Goal: Task Accomplishment & Management: Use online tool/utility

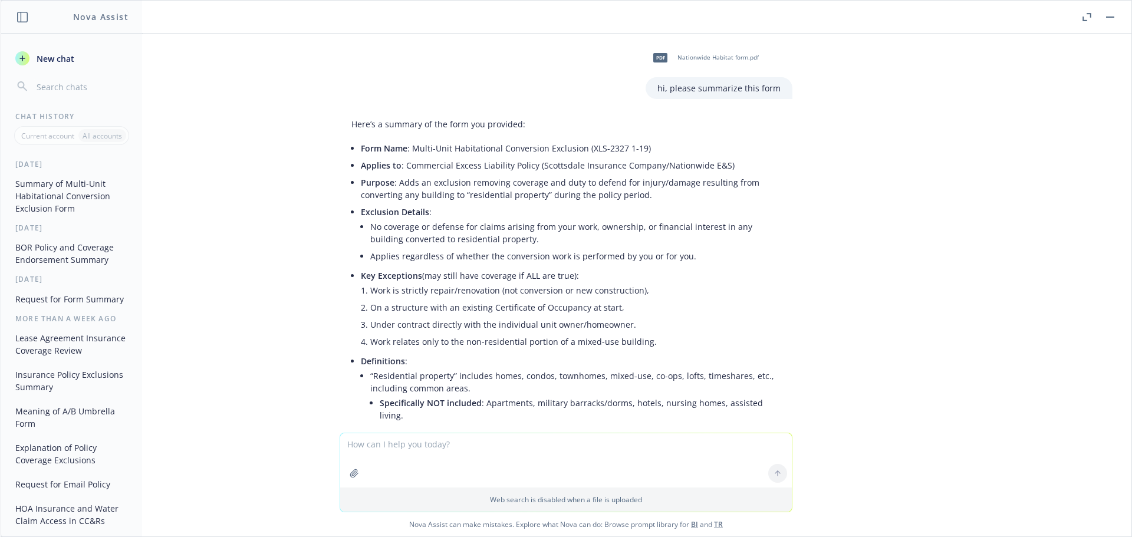
scroll to position [4750, 0]
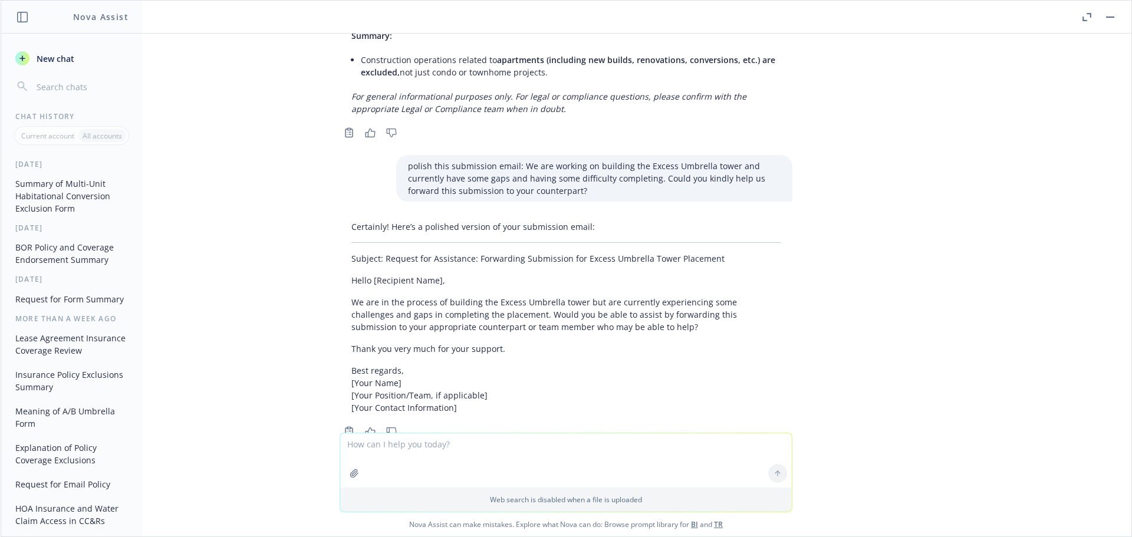
click at [407, 457] on textarea at bounding box center [565, 460] width 451 height 54
type textarea "summarize this policy endorsement"
click at [352, 471] on icon "button" at bounding box center [353, 473] width 9 height 9
click at [777, 418] on icon at bounding box center [777, 418] width 0 height 5
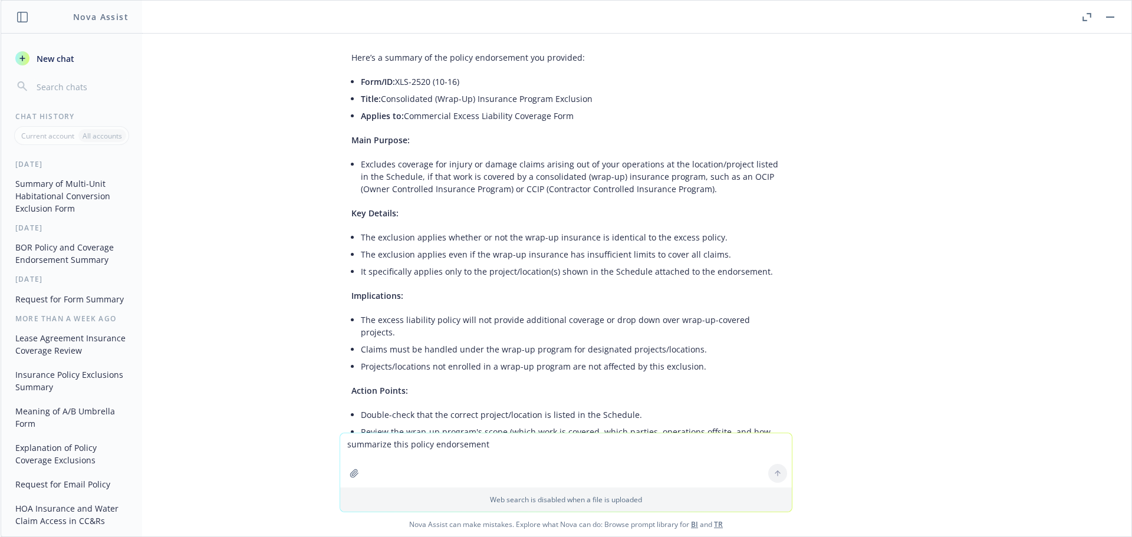
scroll to position [5217, 0]
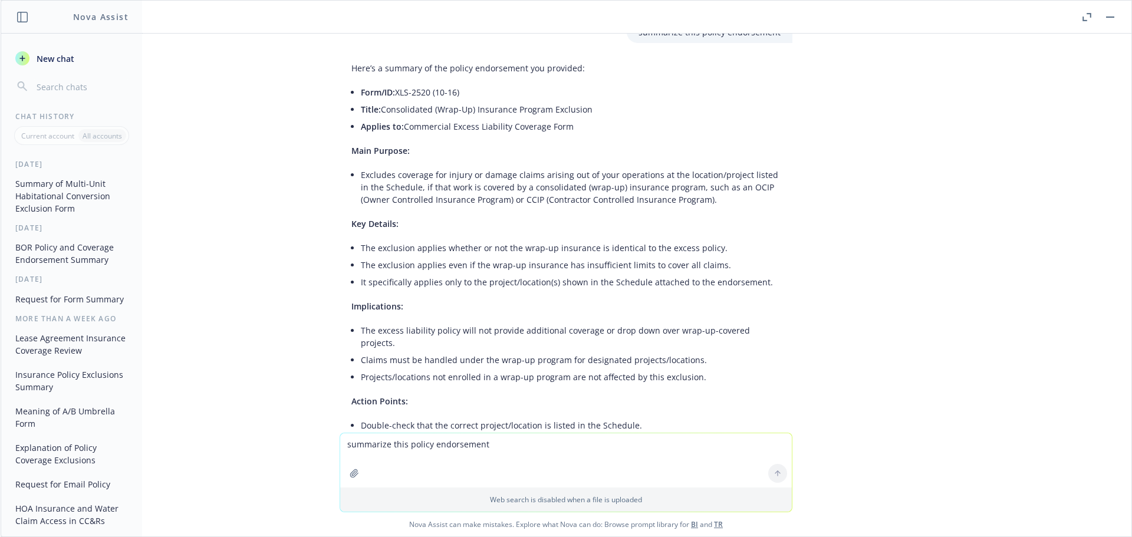
click at [353, 474] on icon "button" at bounding box center [353, 473] width 9 height 9
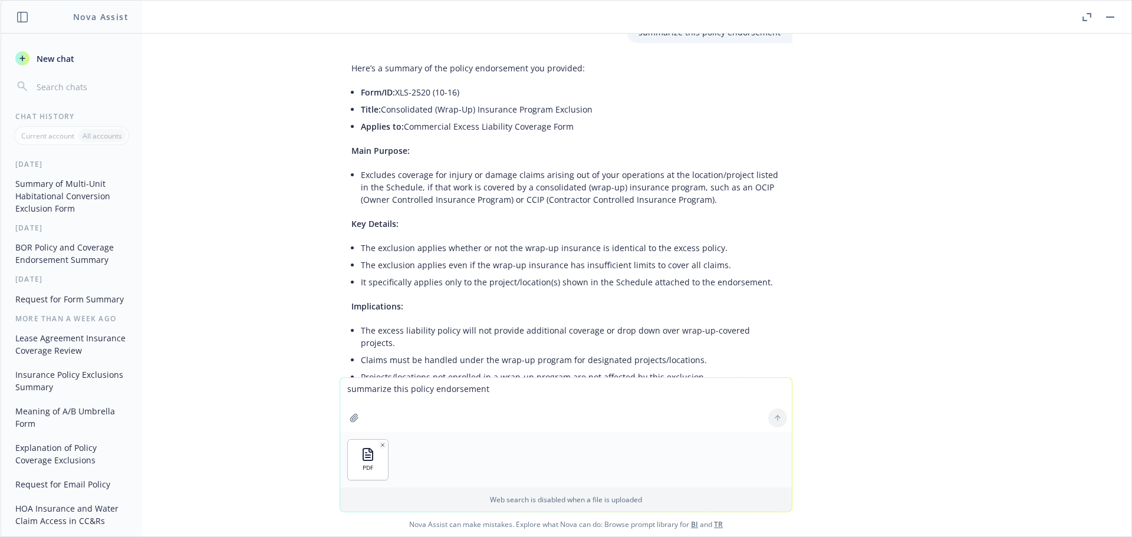
click at [382, 390] on textarea "summarize this policy endorsement" at bounding box center [565, 405] width 451 height 54
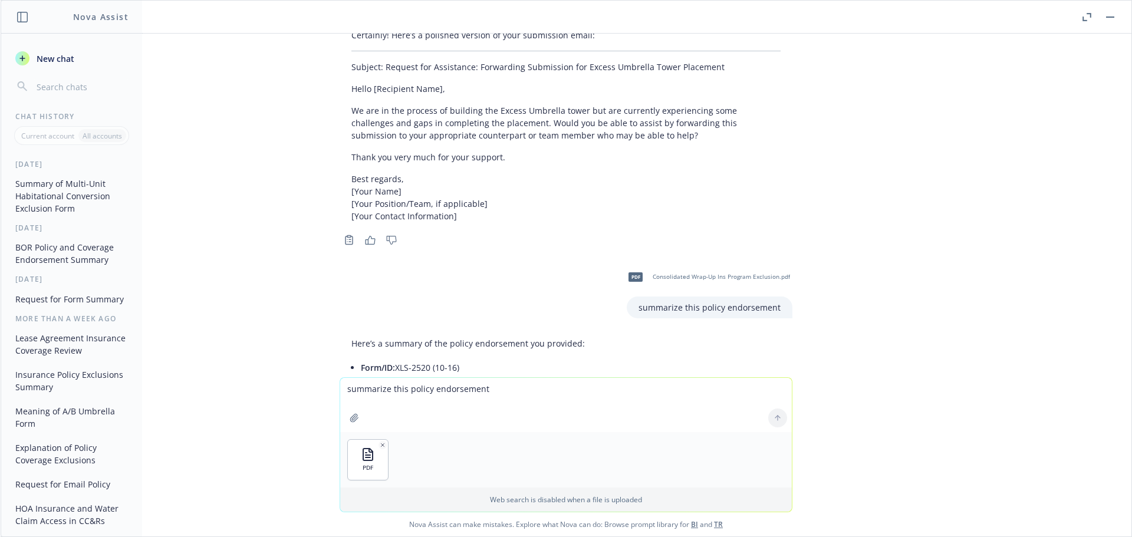
scroll to position [4922, 0]
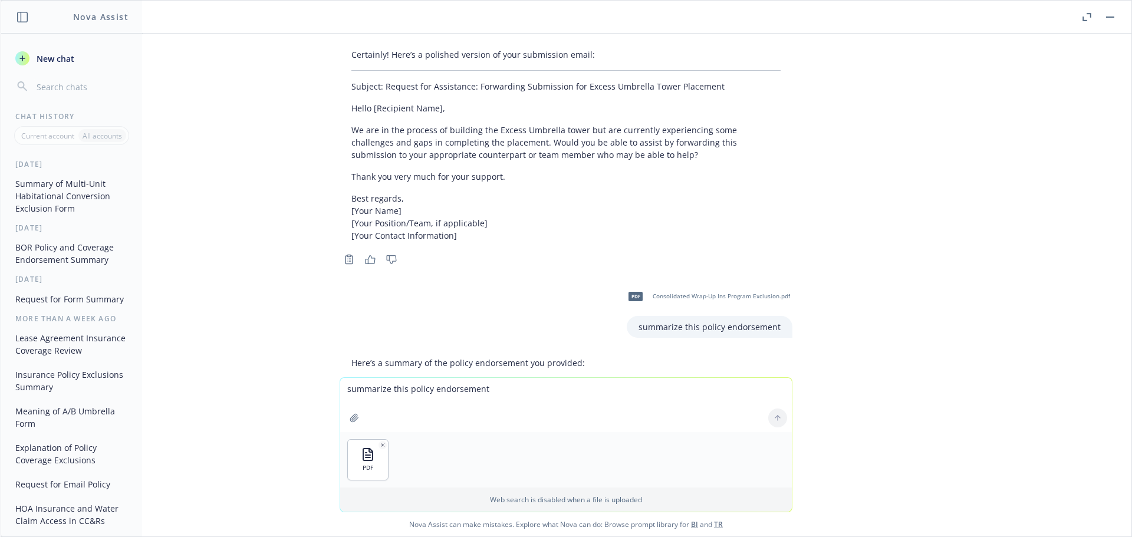
click at [779, 316] on div "summarize this policy endorsement" at bounding box center [710, 327] width 166 height 22
drag, startPoint x: 739, startPoint y: 290, endPoint x: 593, endPoint y: 292, distance: 146.2
click at [593, 292] on div "pdf Consolidated Wrap-Up Ins Program Exclusion.pdf summarize this policy endors…" at bounding box center [565, 310] width 471 height 56
click at [751, 321] on p "summarize this policy endorsement" at bounding box center [709, 327] width 142 height 12
drag, startPoint x: 774, startPoint y: 291, endPoint x: 635, endPoint y: 298, distance: 139.2
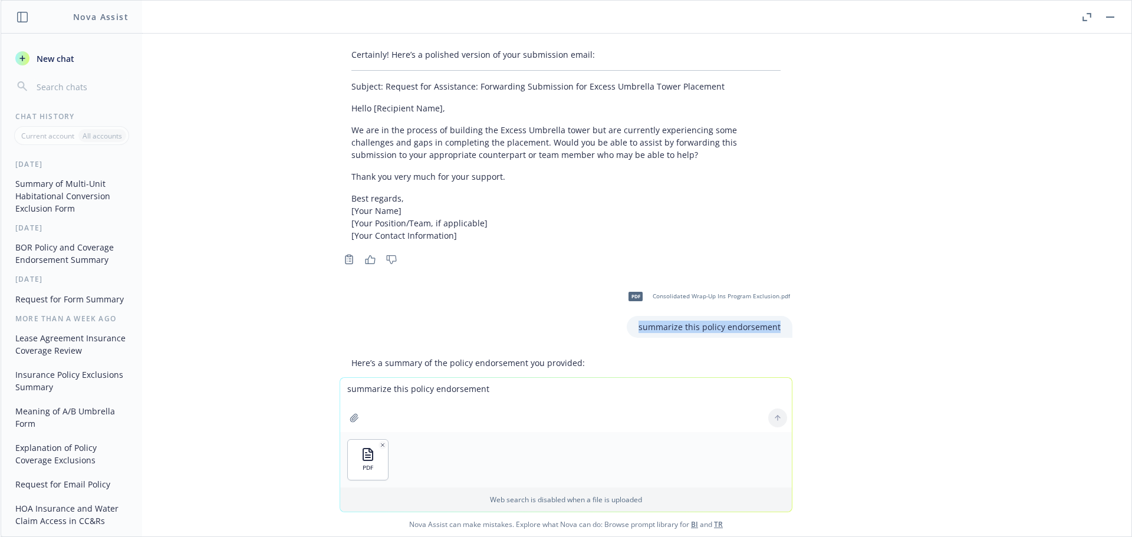
click at [635, 316] on div "summarize this policy endorsement" at bounding box center [710, 327] width 166 height 22
copy p "summarize this policy endorsement"
click at [385, 394] on textarea "summarize this policy endorsement" at bounding box center [565, 405] width 451 height 54
paste textarea "summarize this policy endorsement"
type textarea "summarize this policy endorsement"
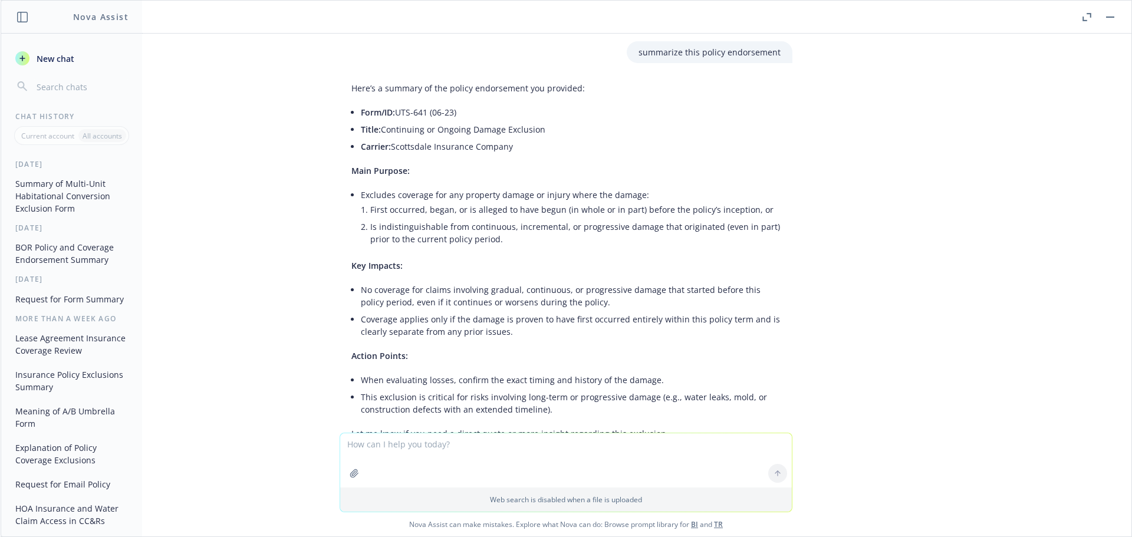
scroll to position [5749, 0]
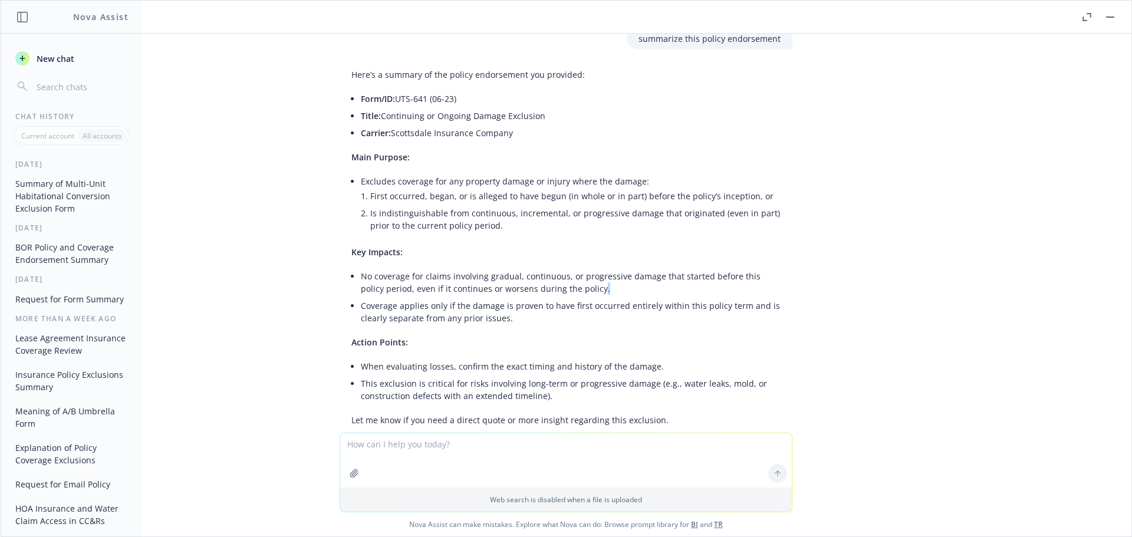
drag, startPoint x: 565, startPoint y: 237, endPoint x: 584, endPoint y: 236, distance: 19.5
click at [569, 268] on li "No coverage for claims involving gradual, continuous, or progressive damage tha…" at bounding box center [571, 282] width 420 height 29
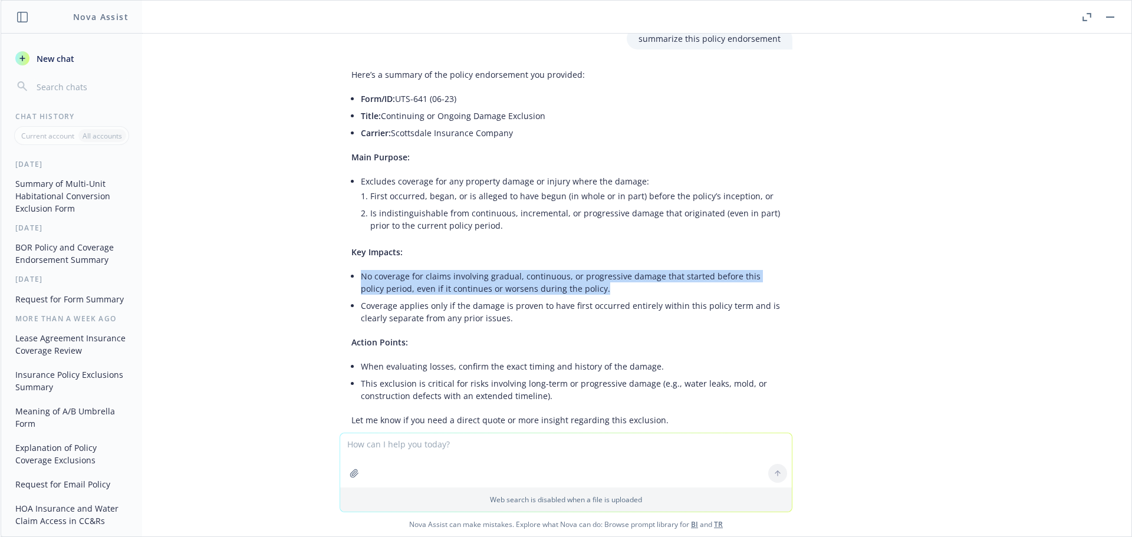
drag, startPoint x: 352, startPoint y: 229, endPoint x: 576, endPoint y: 238, distance: 224.2
click at [576, 268] on li "No coverage for claims involving gradual, continuous, or progressive damage tha…" at bounding box center [571, 282] width 420 height 29
copy li "No coverage for claims involving gradual, continuous, or progressive damage tha…"
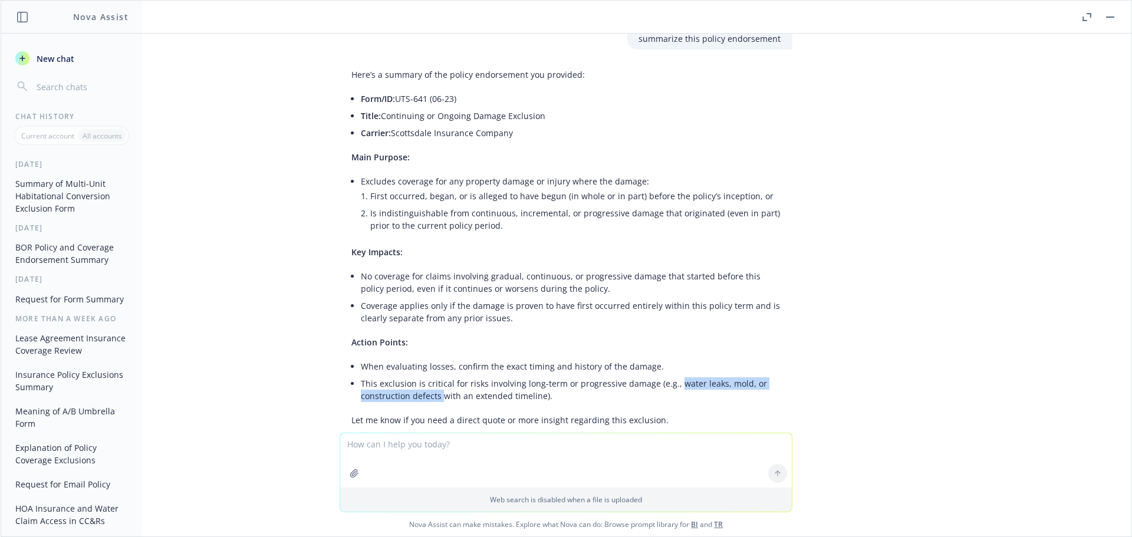
drag, startPoint x: 431, startPoint y: 348, endPoint x: 665, endPoint y: 332, distance: 234.0
click at [665, 375] on li "This exclusion is critical for risks involving long-term or progressive damage …" at bounding box center [571, 389] width 420 height 29
copy li "water leaks, mold, or construction defects"
click at [350, 469] on icon "button" at bounding box center [353, 473] width 9 height 9
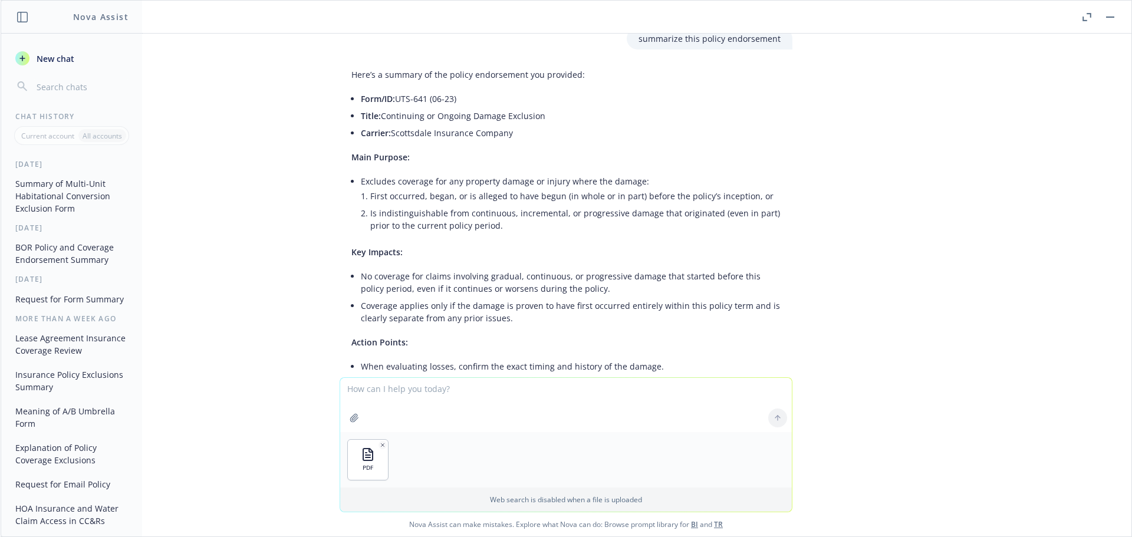
click at [360, 391] on textarea at bounding box center [565, 405] width 451 height 54
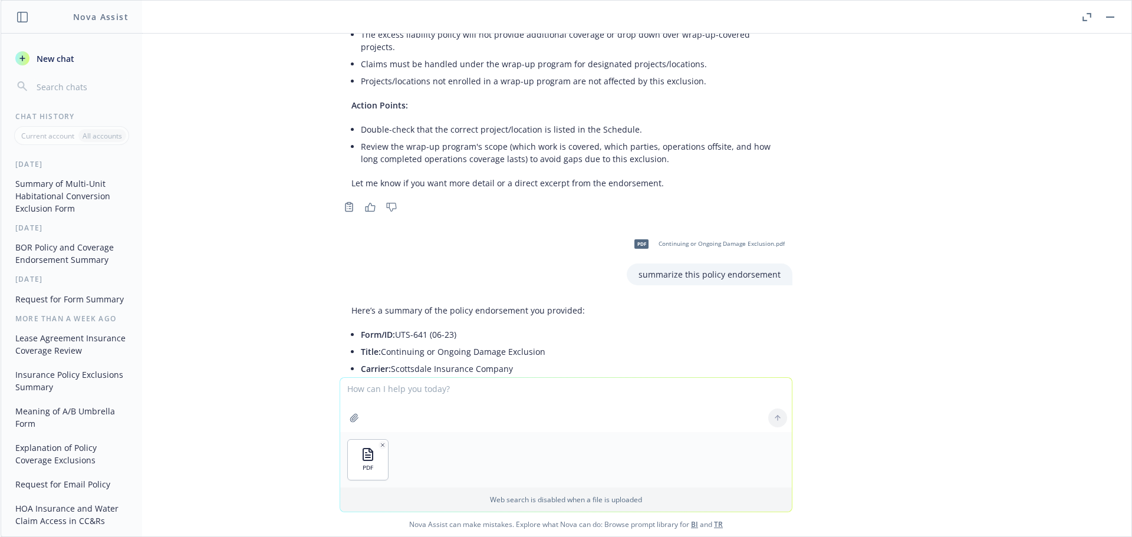
click at [657, 268] on p "summarize this policy endorsement" at bounding box center [709, 274] width 142 height 12
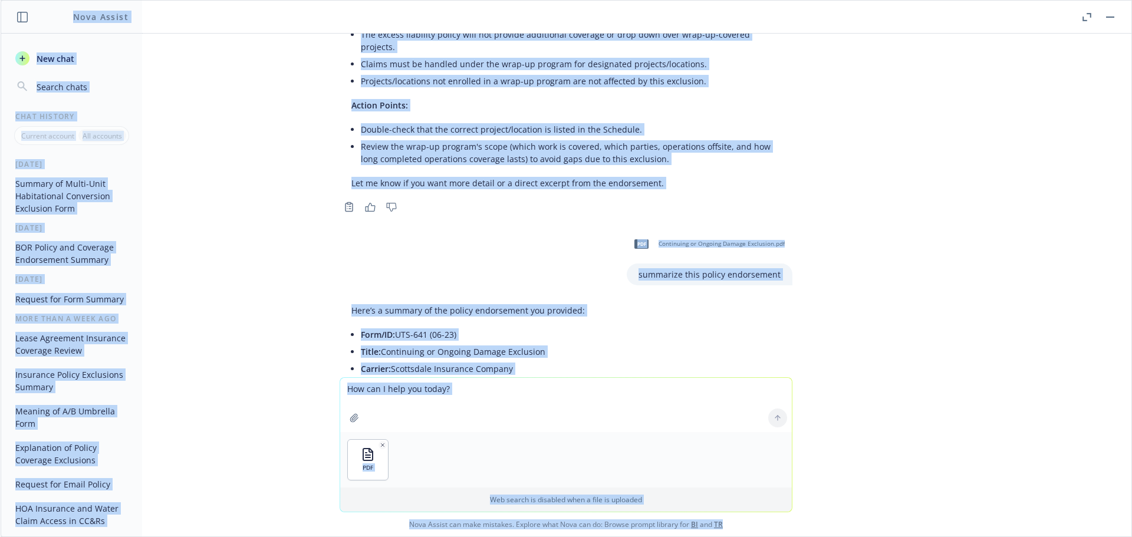
click at [647, 268] on p "summarize this policy endorsement" at bounding box center [709, 274] width 142 height 12
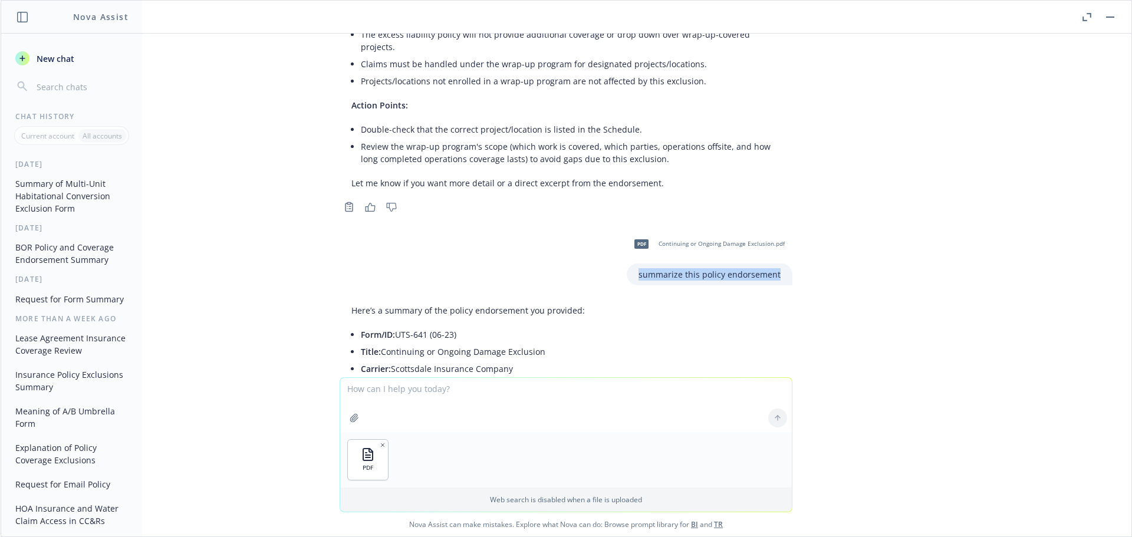
drag, startPoint x: 636, startPoint y: 227, endPoint x: 783, endPoint y: 226, distance: 146.8
click at [783, 263] on div "summarize this policy endorsement" at bounding box center [710, 274] width 166 height 22
copy p "summarize this policy endorsement"
click at [368, 395] on textarea at bounding box center [565, 405] width 451 height 54
paste textarea "summarize this policy endorsement"
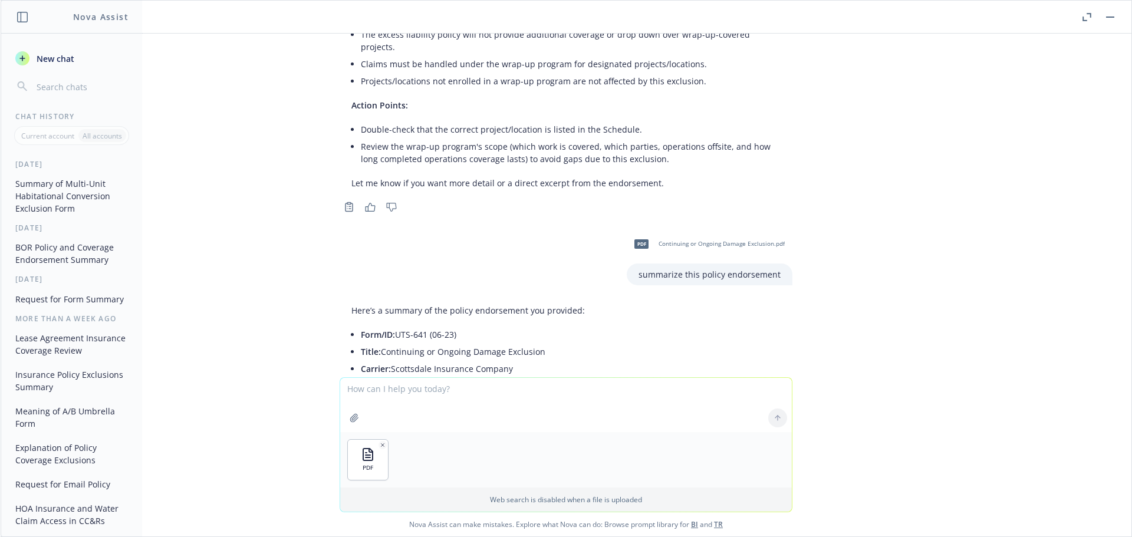
type textarea "summarize this policy endorsement"
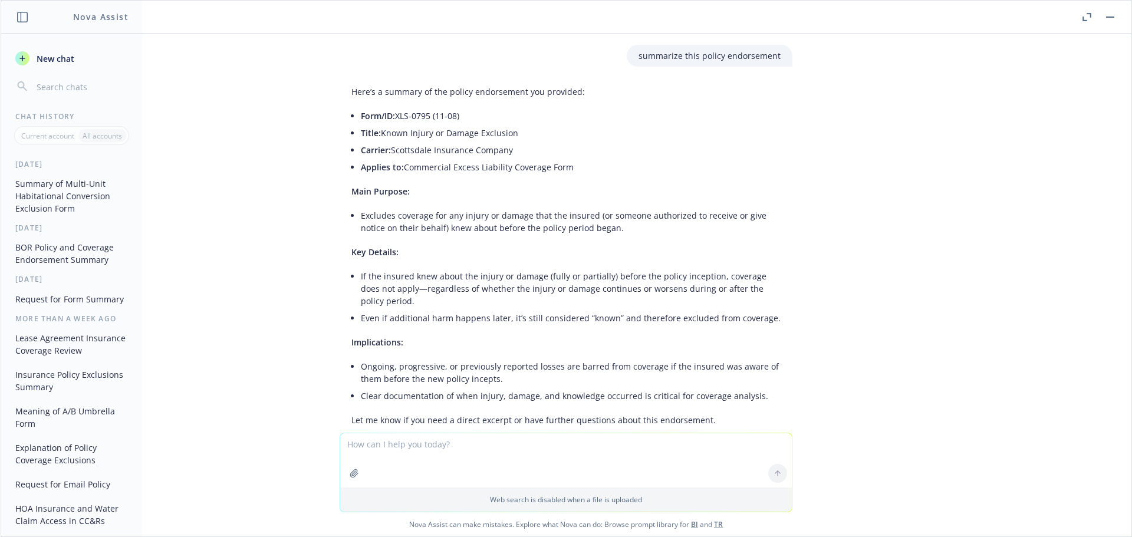
scroll to position [6145, 0]
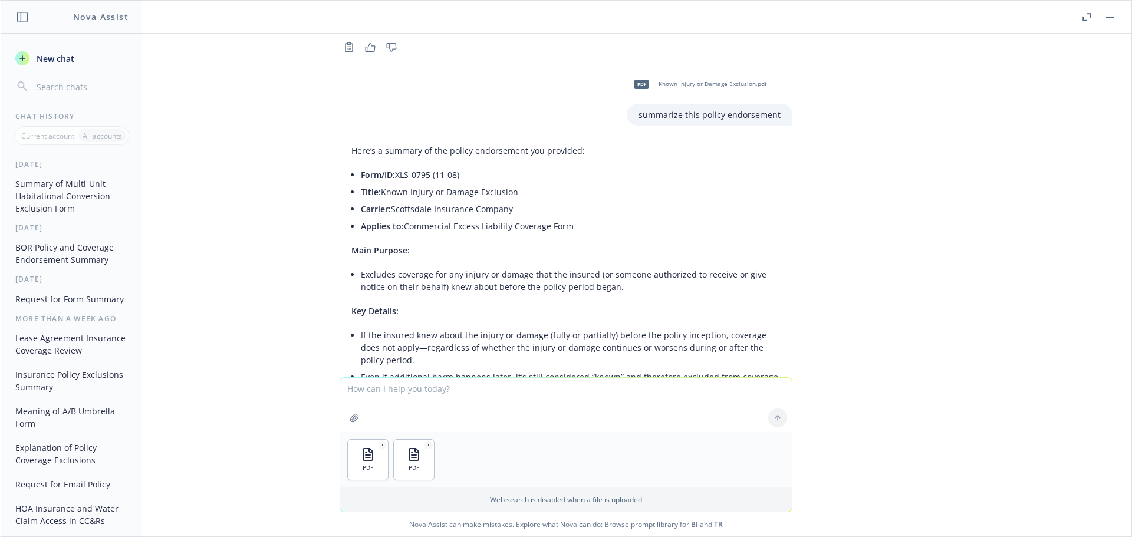
click at [404, 393] on textarea at bounding box center [565, 405] width 451 height 54
type textarea "summarize this policy endorsement"
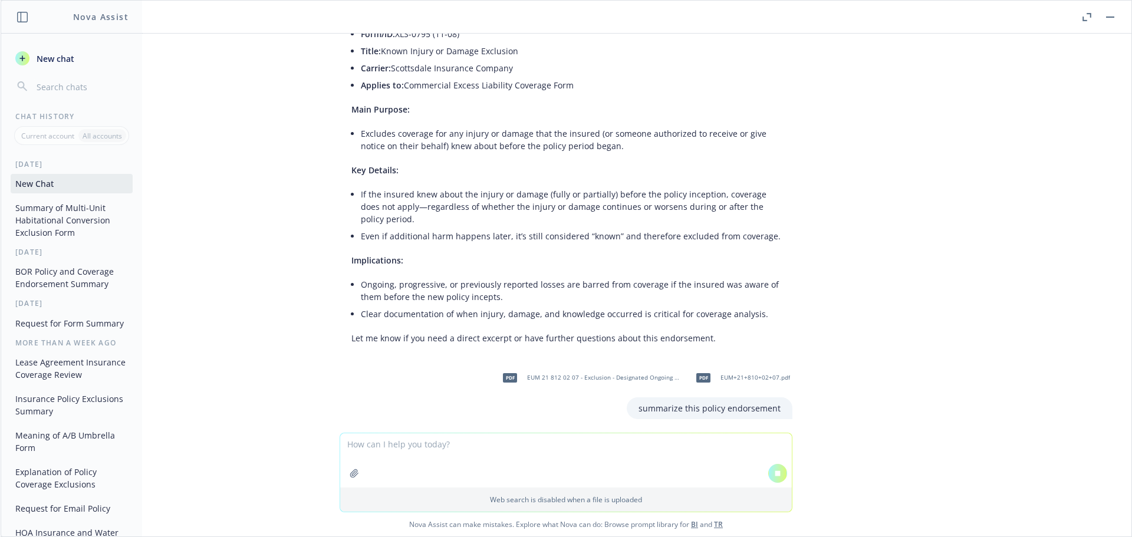
scroll to position [6012, 0]
click at [783, 474] on div at bounding box center [777, 473] width 28 height 28
click at [776, 473] on icon at bounding box center [777, 473] width 8 height 8
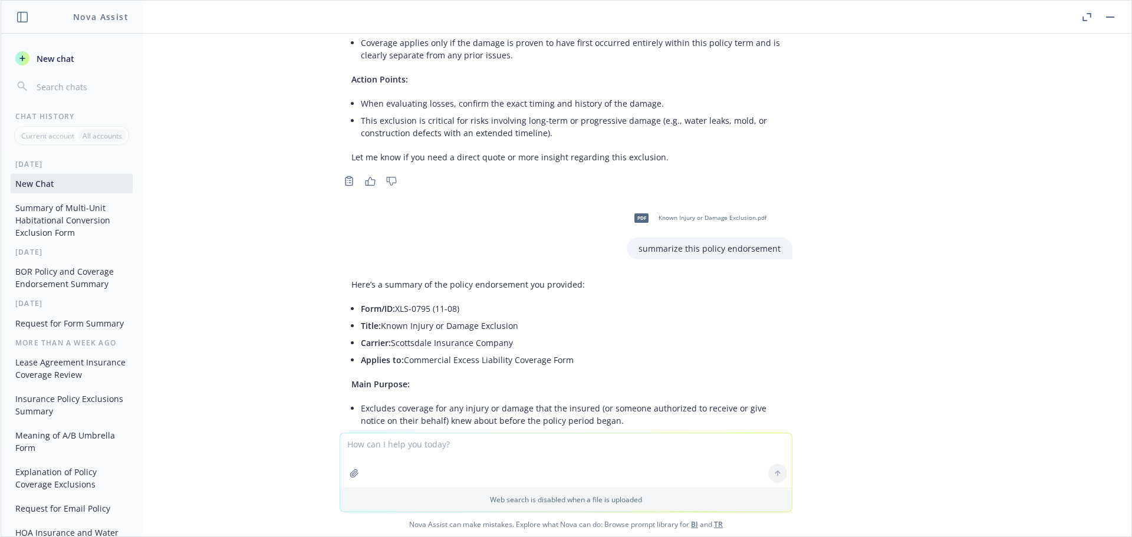
scroll to position [6287, 0]
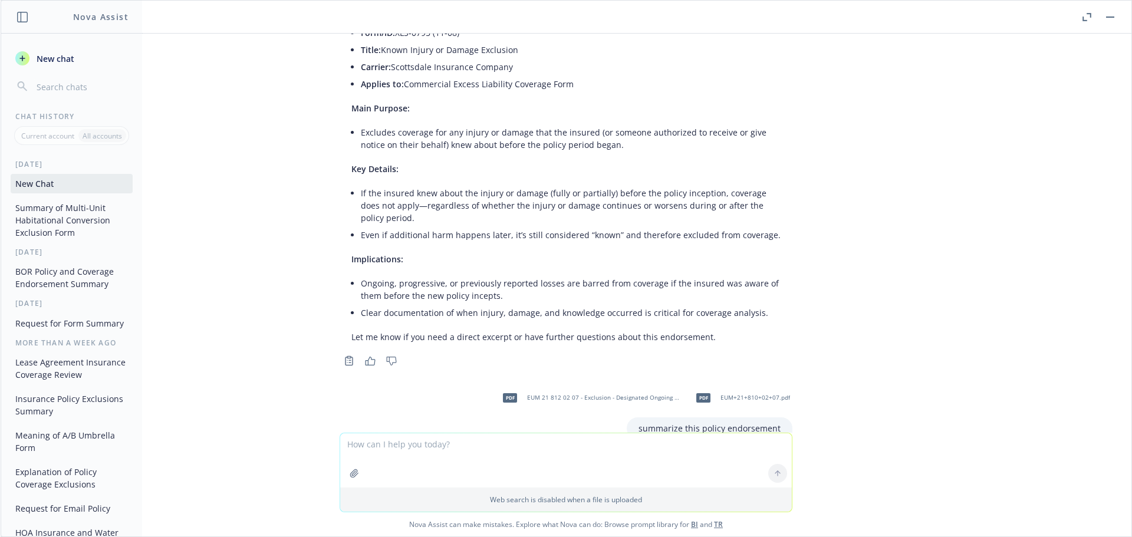
click at [521, 450] on textarea at bounding box center [565, 460] width 451 height 54
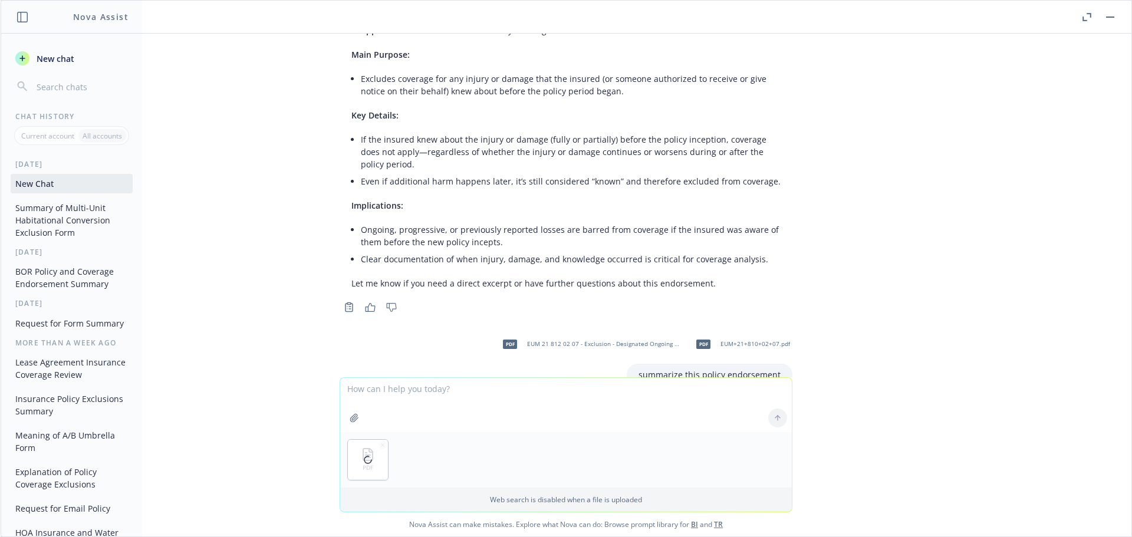
click at [406, 395] on textarea at bounding box center [565, 405] width 451 height 54
paste textarea "summarize this policy endorsement"
type textarea "summarize this policy endorsement"
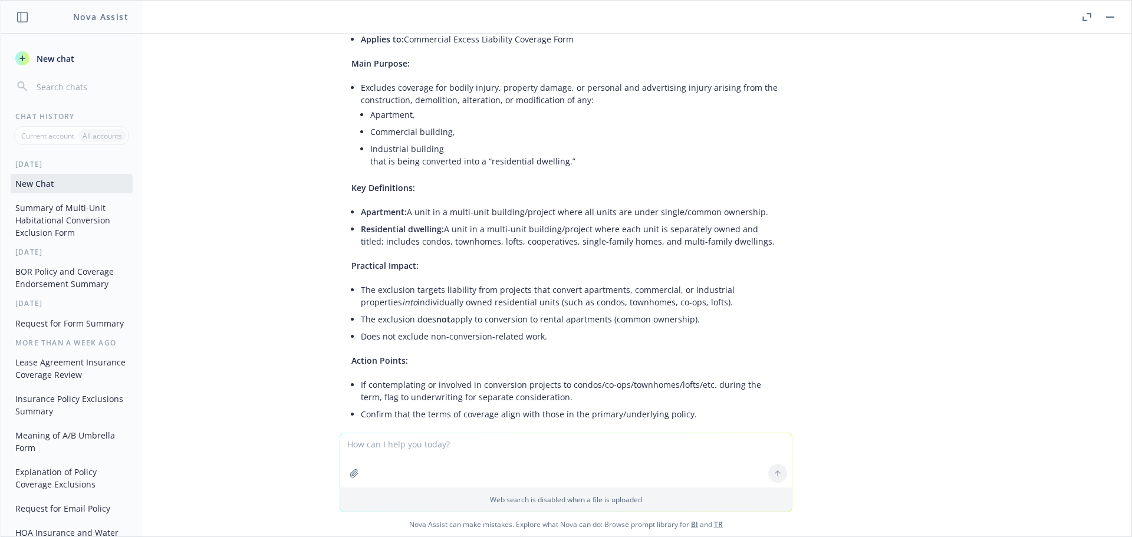
scroll to position [6902, 0]
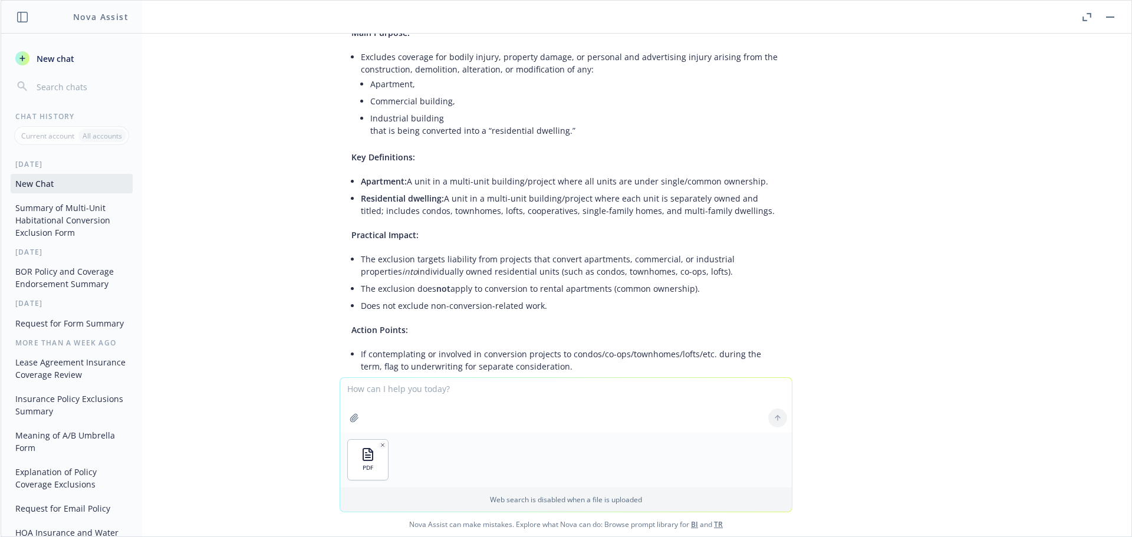
click at [356, 384] on textarea at bounding box center [565, 405] width 451 height 54
paste textarea "summarize this policy endorsement"
type textarea "summarize this policy endorsement"
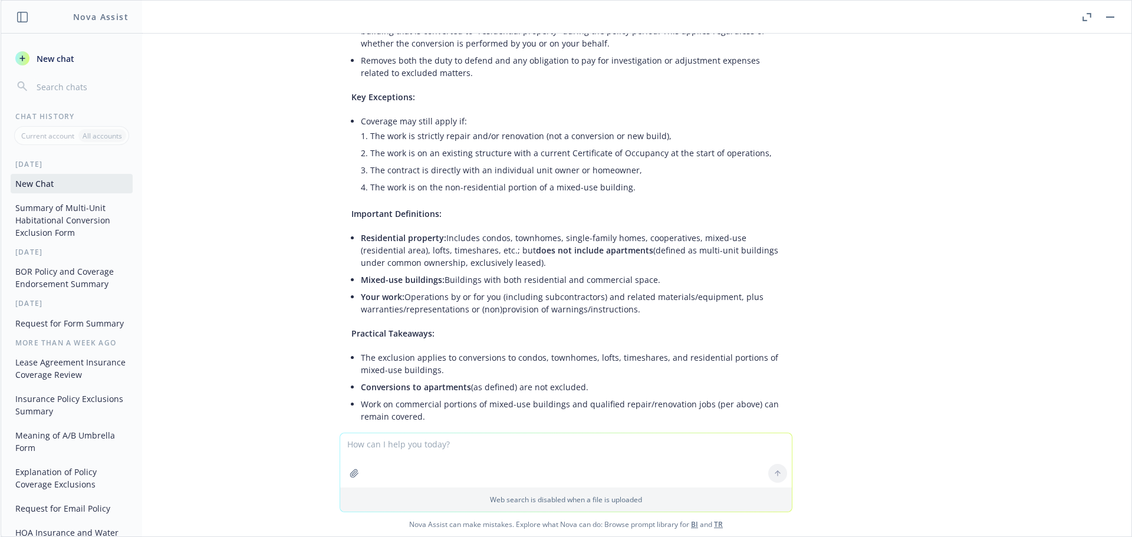
scroll to position [7575, 0]
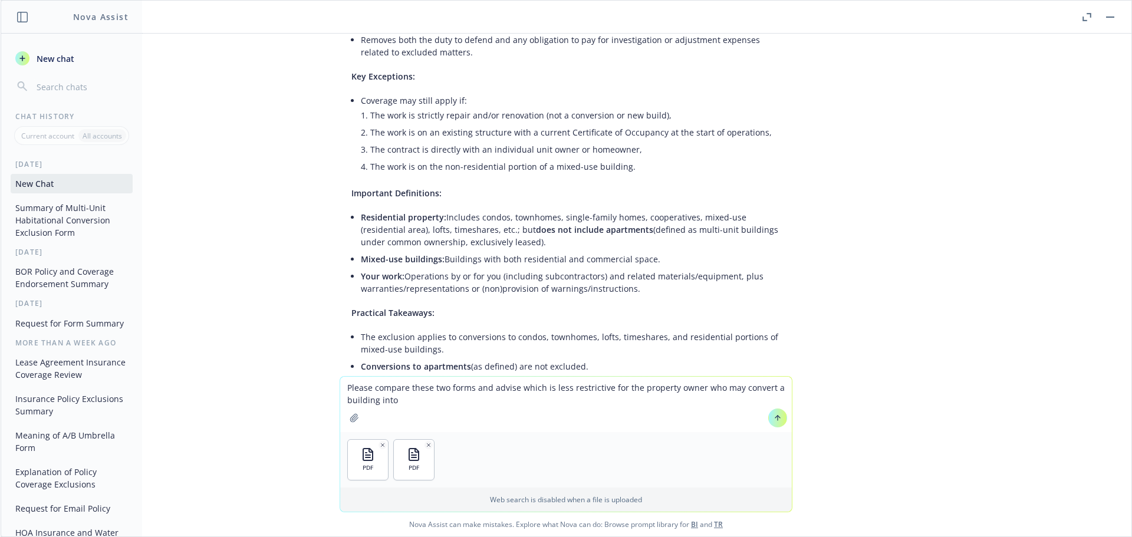
click at [449, 398] on textarea "Please compare these two forms and advise which is less restrictive for the pro…" at bounding box center [565, 404] width 451 height 55
type textarea "Please compare these two forms and advise which is less restrictive for the pro…"
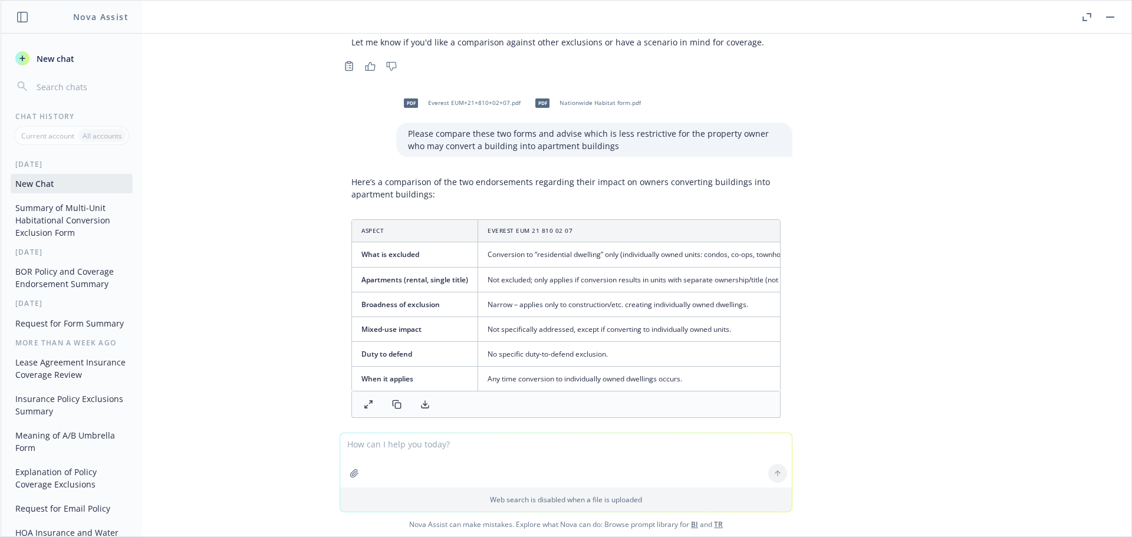
scroll to position [7908, 0]
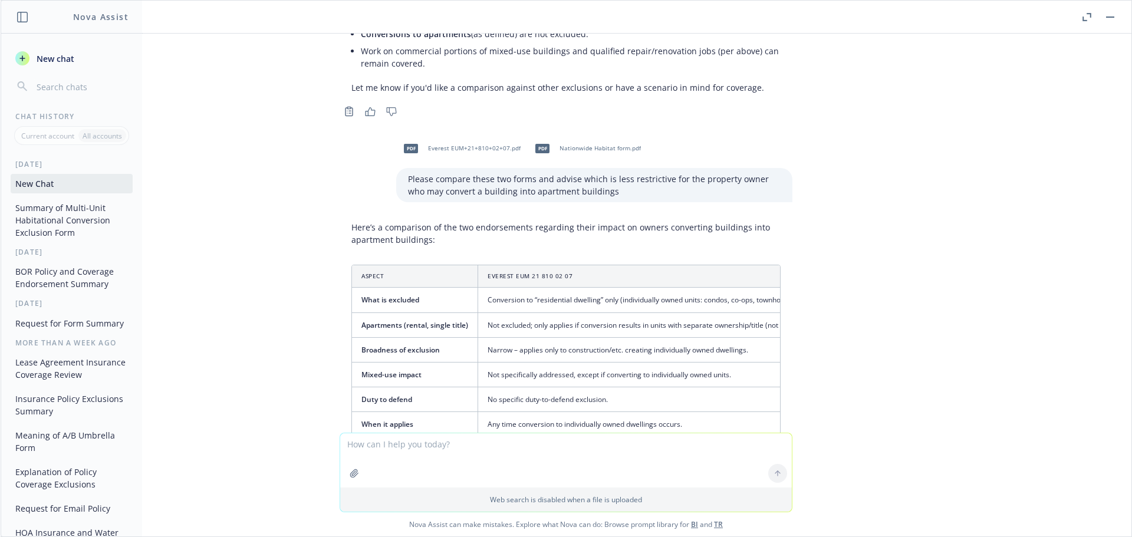
drag, startPoint x: 414, startPoint y: 411, endPoint x: 577, endPoint y: 384, distance: 164.9
click at [423, 449] on polyline at bounding box center [425, 450] width 4 height 2
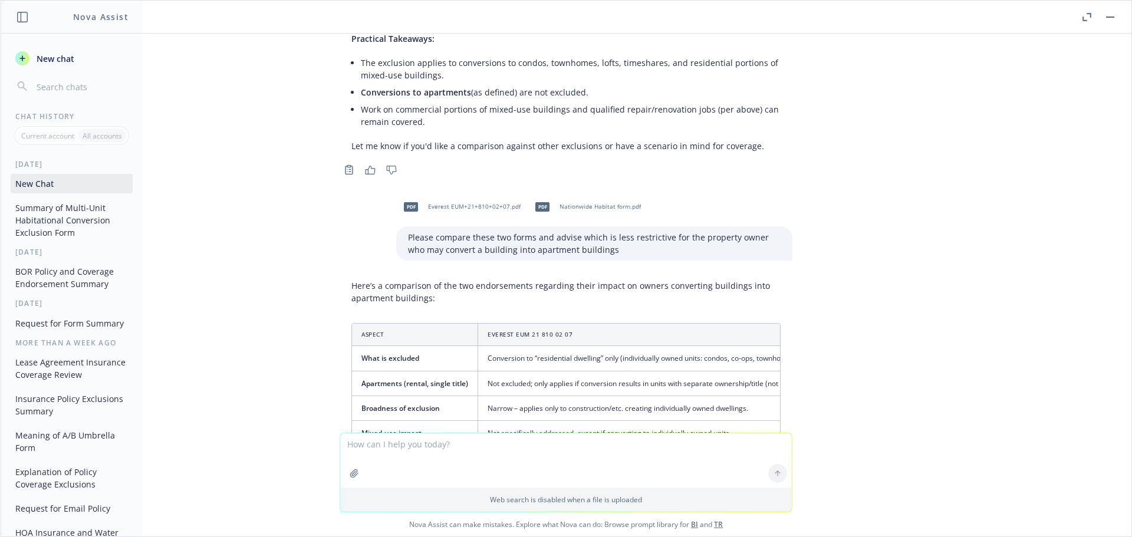
scroll to position [7849, 0]
click at [642, 232] on p "Please compare these two forms and advise which is less restrictive for the pro…" at bounding box center [594, 244] width 372 height 25
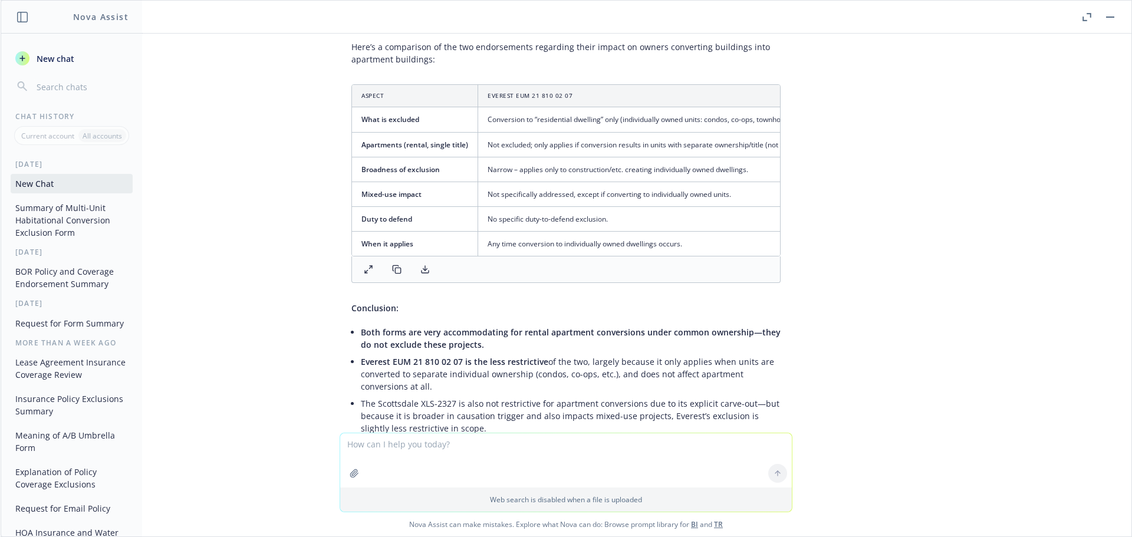
scroll to position [8202, 0]
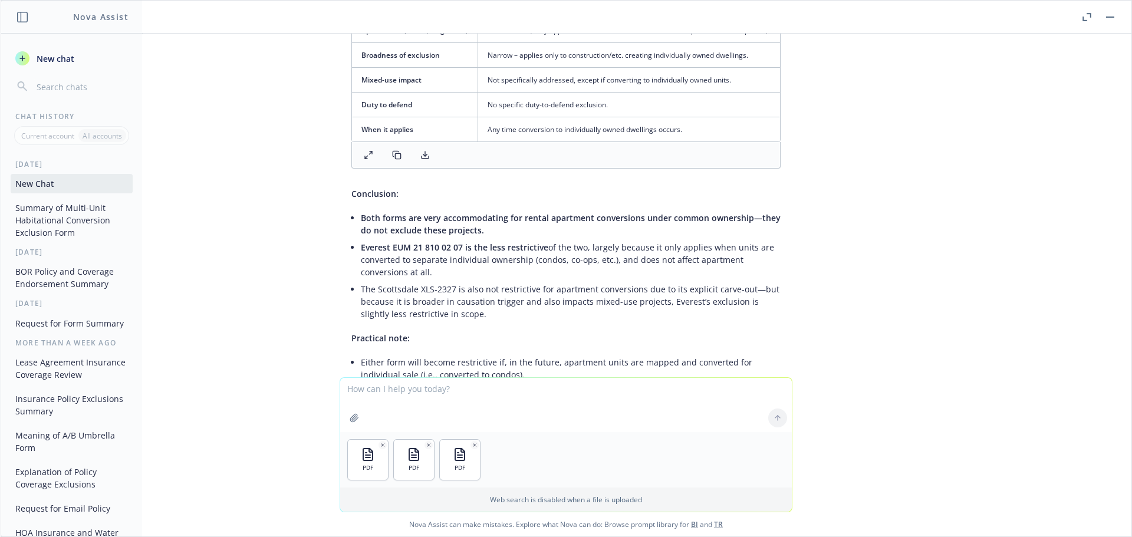
click at [416, 402] on textarea at bounding box center [565, 405] width 451 height 54
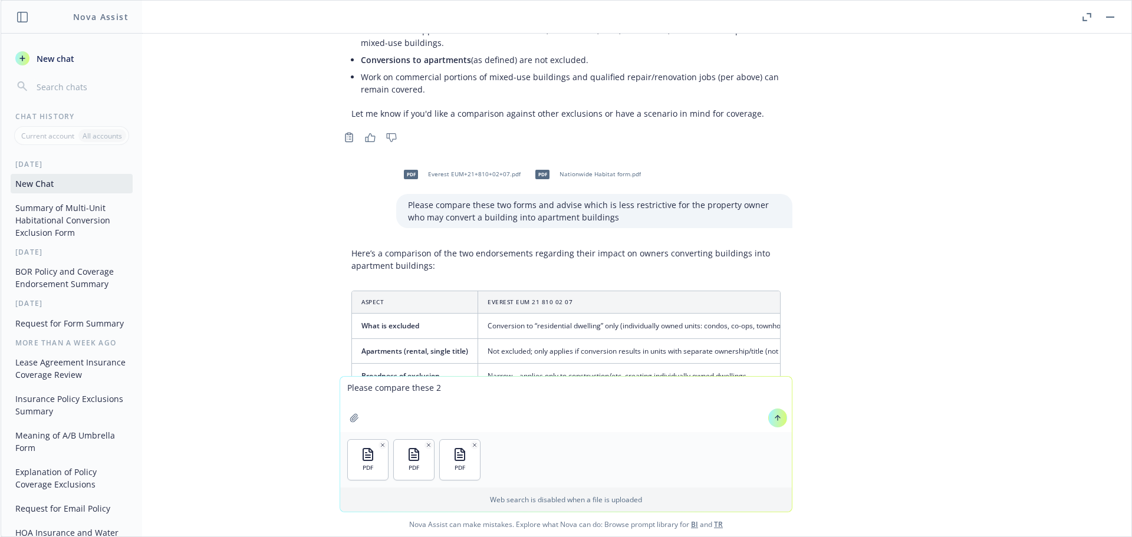
scroll to position [7908, 0]
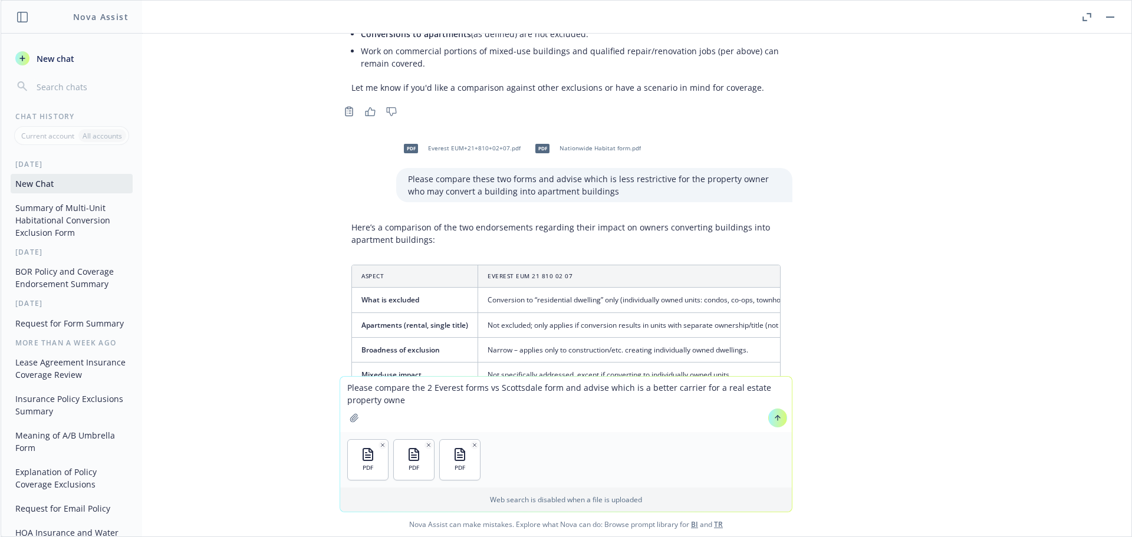
type textarea "Please compare the 2 Everest forms vs Scottsdale form and advise which is a bet…"
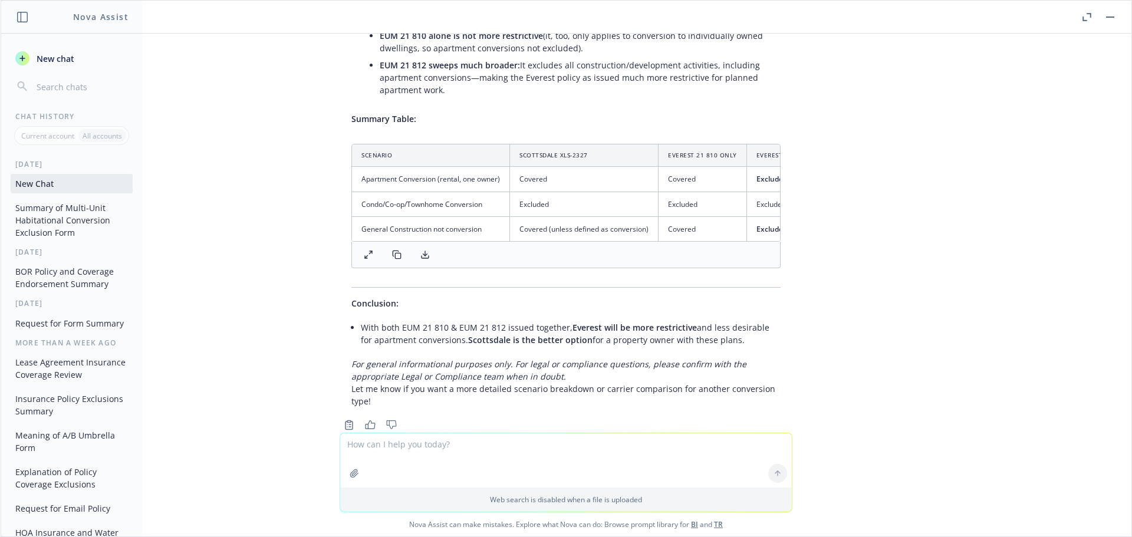
scroll to position [9108, 0]
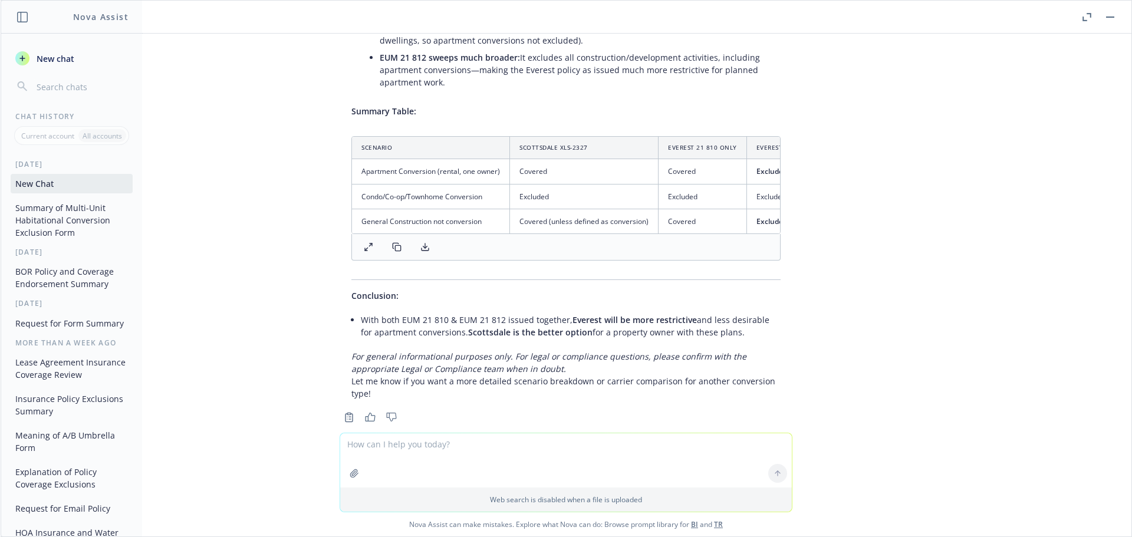
click at [420, 242] on icon at bounding box center [424, 246] width 9 height 9
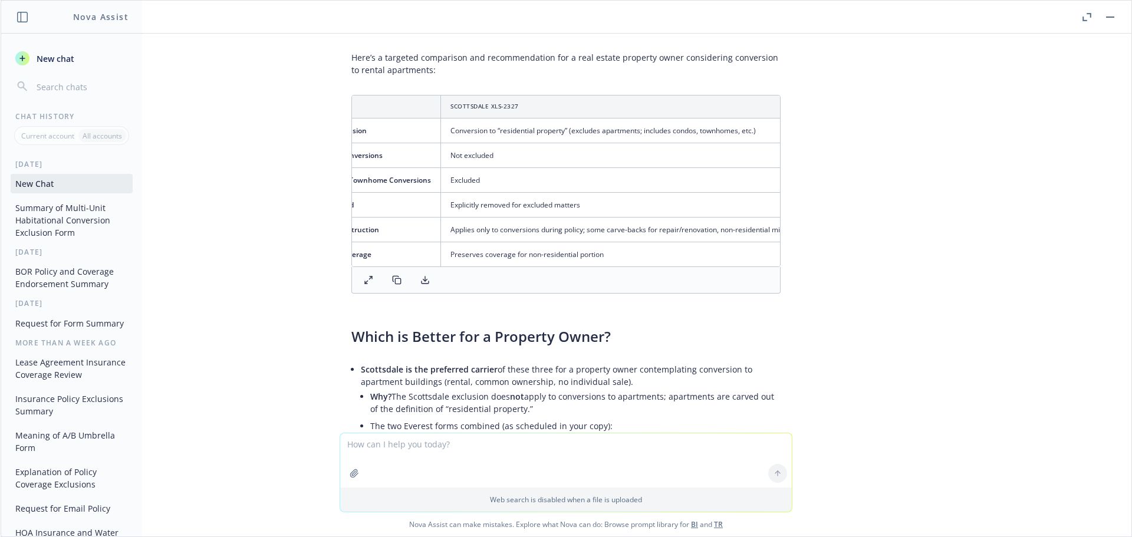
scroll to position [0, 32]
click at [421, 272] on button at bounding box center [425, 280] width 24 height 17
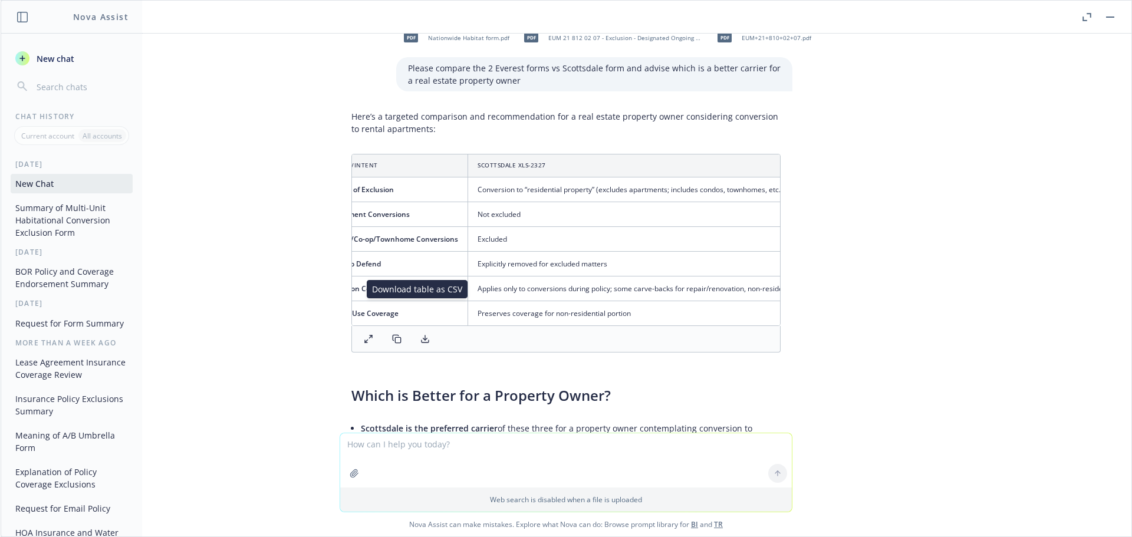
scroll to position [0, 893]
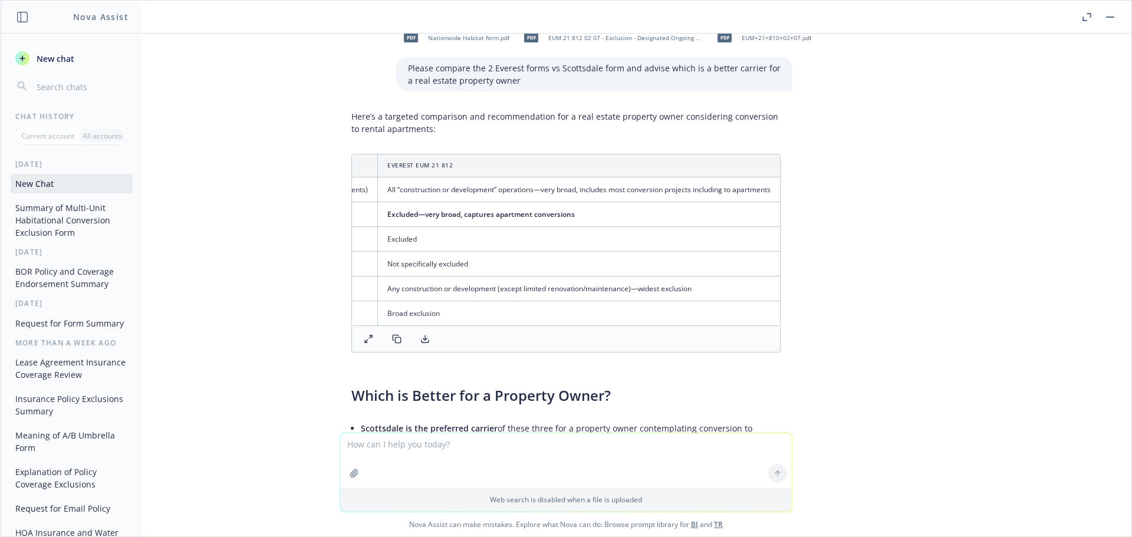
drag, startPoint x: 746, startPoint y: 151, endPoint x: 754, endPoint y: 151, distance: 8.3
click at [752, 177] on td "All “construction or development” operations—very broad, includes most conversi…" at bounding box center [579, 189] width 403 height 25
drag, startPoint x: 759, startPoint y: 150, endPoint x: 371, endPoint y: 150, distance: 388.4
click at [378, 177] on td "All “construction or development” operations—very broad, includes most conversi…" at bounding box center [579, 189] width 403 height 25
copy td "All “construction or development” operations—very broad, includes most conversi…"
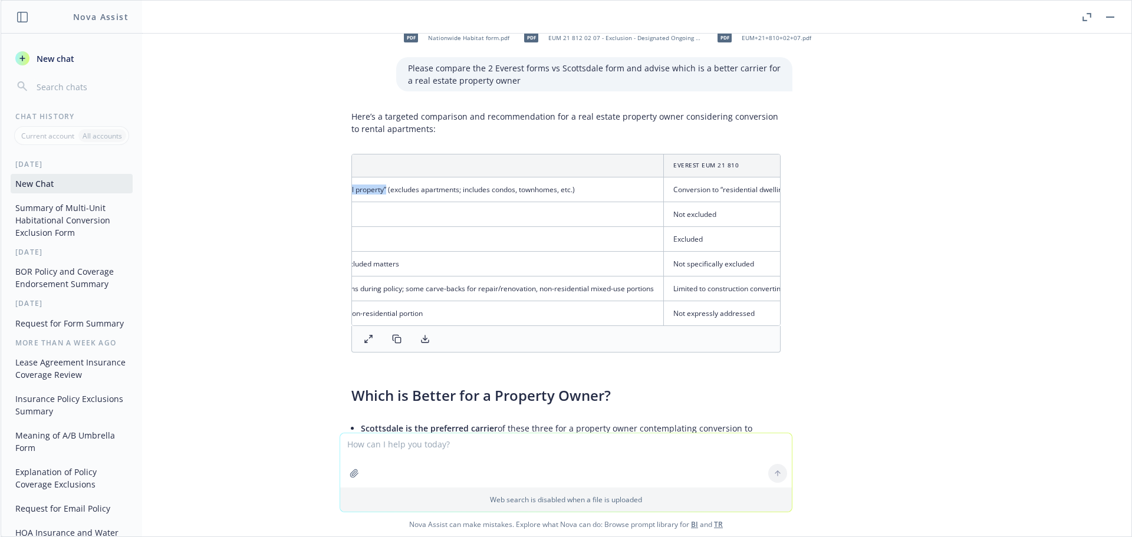
scroll to position [0, 223]
drag, startPoint x: 502, startPoint y: 151, endPoint x: 607, endPoint y: 157, distance: 105.7
click at [607, 177] on td "Conversion to “residential property” (excludes apartments; includes condos, tow…" at bounding box center [479, 189] width 404 height 25
copy td "Conversion to “residential property” (excludes apartments; includes condos, tow…"
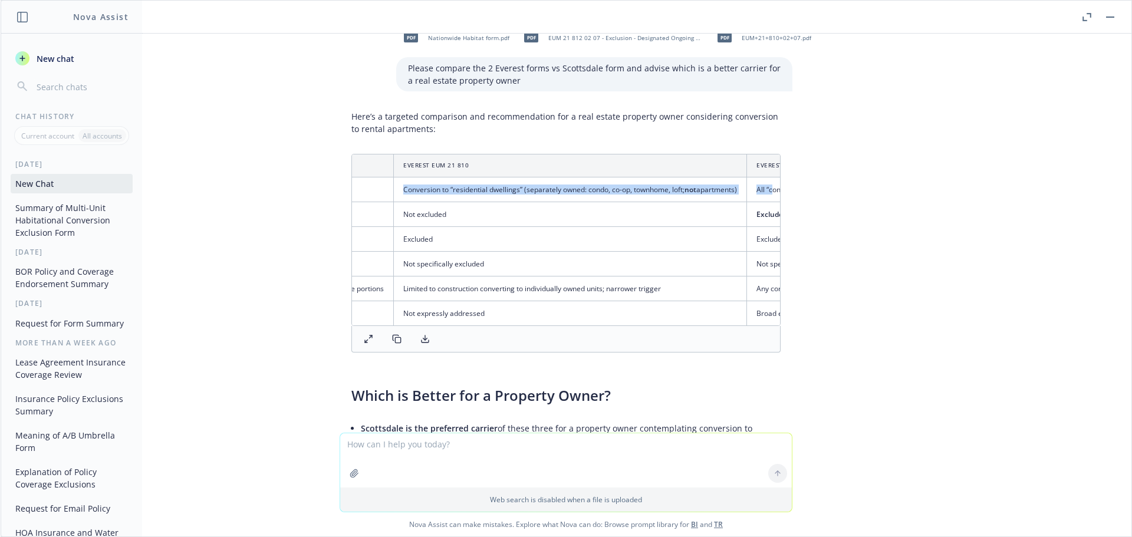
scroll to position [0, 526]
drag, startPoint x: 507, startPoint y: 150, endPoint x: 725, endPoint y: 148, distance: 218.1
click at [725, 177] on td "Conversion to “residential dwellings” (separately owned: condo, co-op, townhome…" at bounding box center [554, 189] width 353 height 25
copy td "Conversion to “residential dwellings” (separately owned: condo, co-op, townhome…"
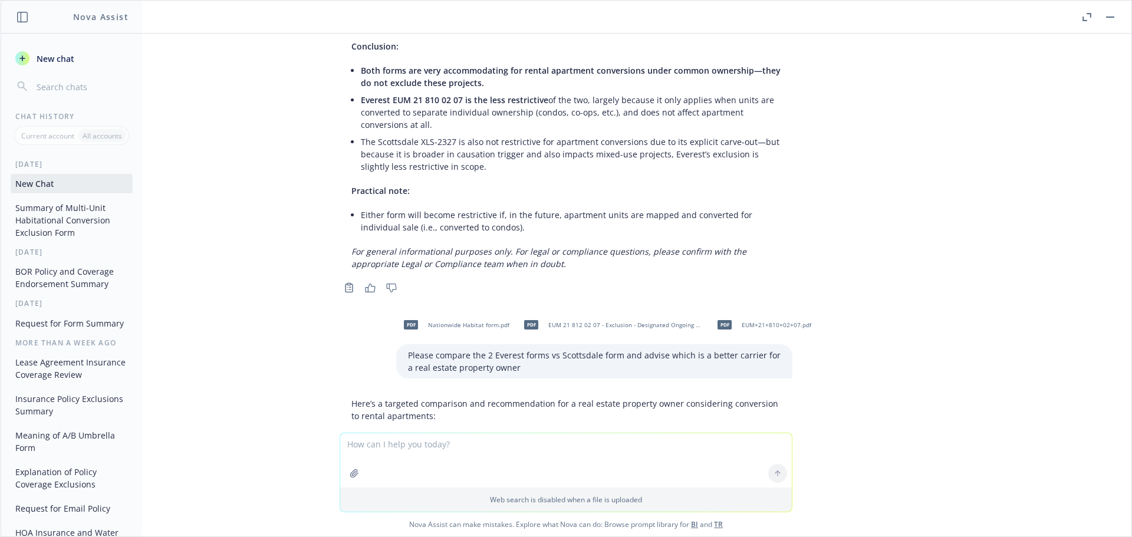
scroll to position [8342, 0]
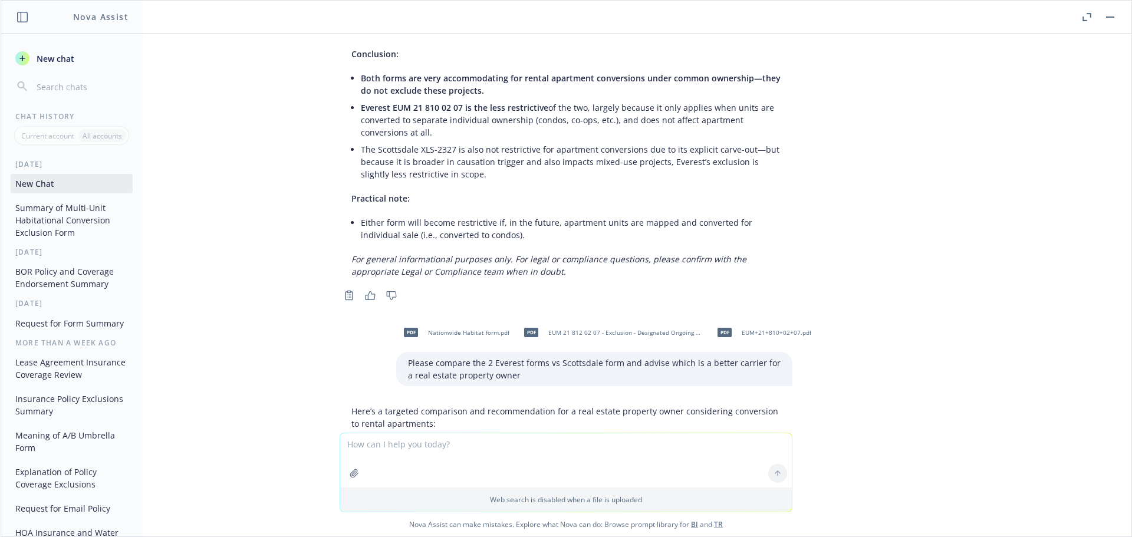
drag, startPoint x: 972, startPoint y: 391, endPoint x: 956, endPoint y: 380, distance: 19.5
click at [972, 391] on div "pdf Nationwide Habitat form.pdf hi, please summarize this form Here’s a summary…" at bounding box center [566, 233] width 1130 height 399
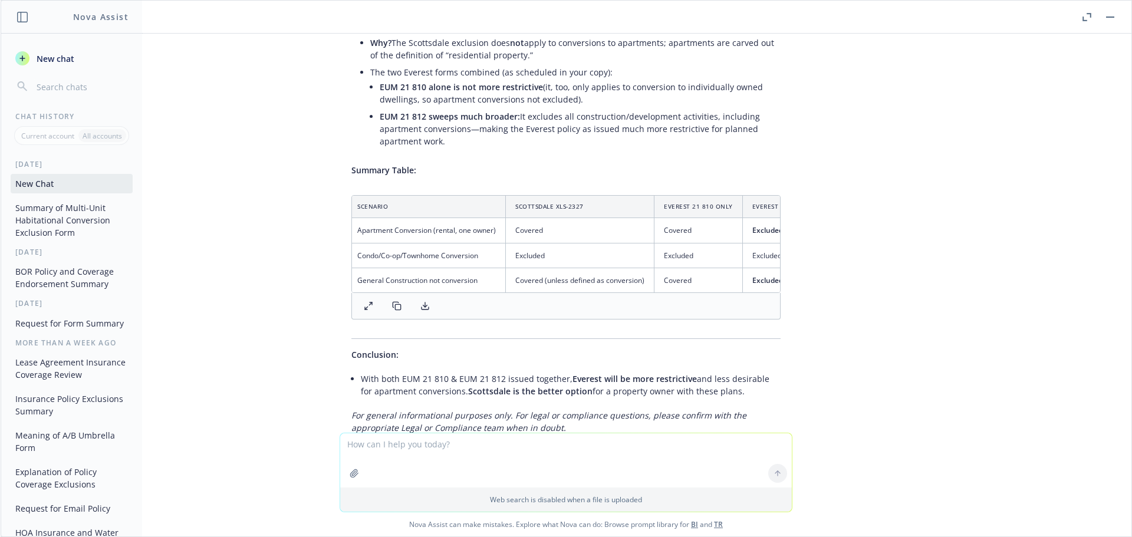
scroll to position [9108, 0]
